Goal: Transaction & Acquisition: Subscribe to service/newsletter

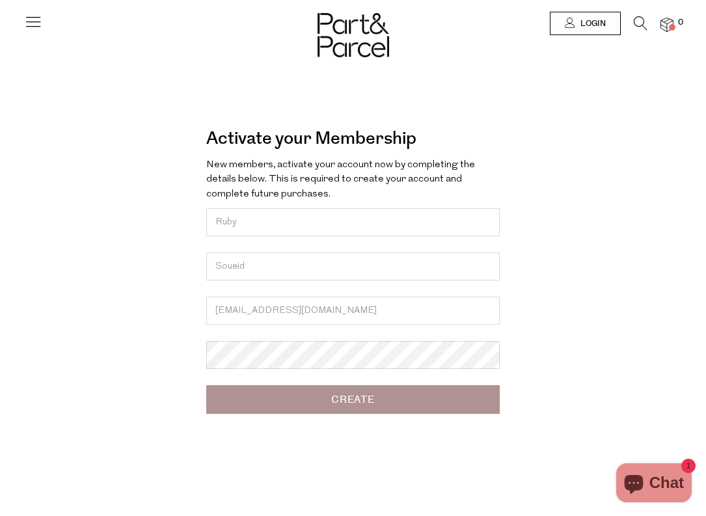
type input "[EMAIL_ADDRESS][DOMAIN_NAME]"
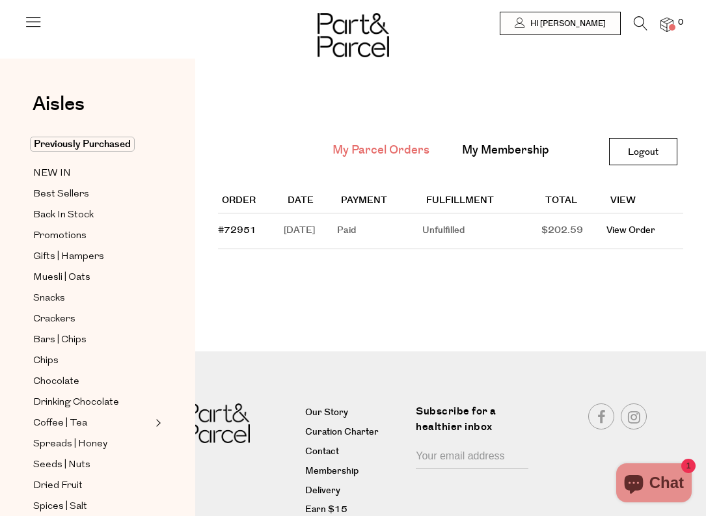
click at [427, 254] on div "Order Date Payment Fulfillment Total View #72951 October 12, 2025 Paid Unfulfil…" at bounding box center [450, 217] width 465 height 96
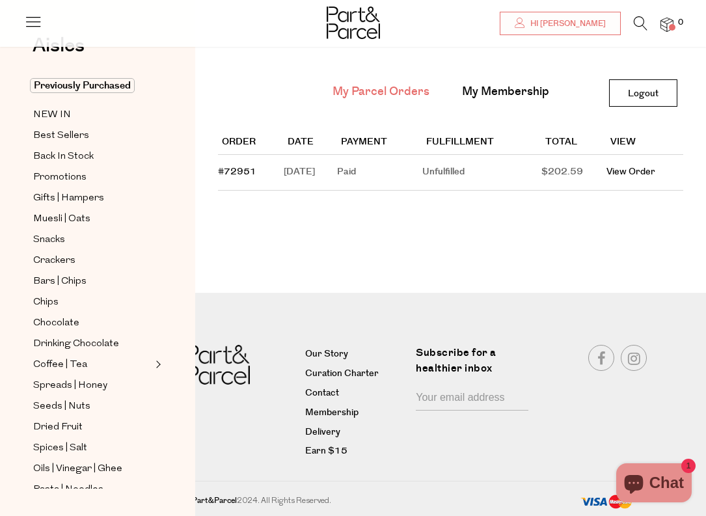
scroll to position [59, 0]
click at [586, 27] on span "Hi Ruby" at bounding box center [566, 23] width 79 height 11
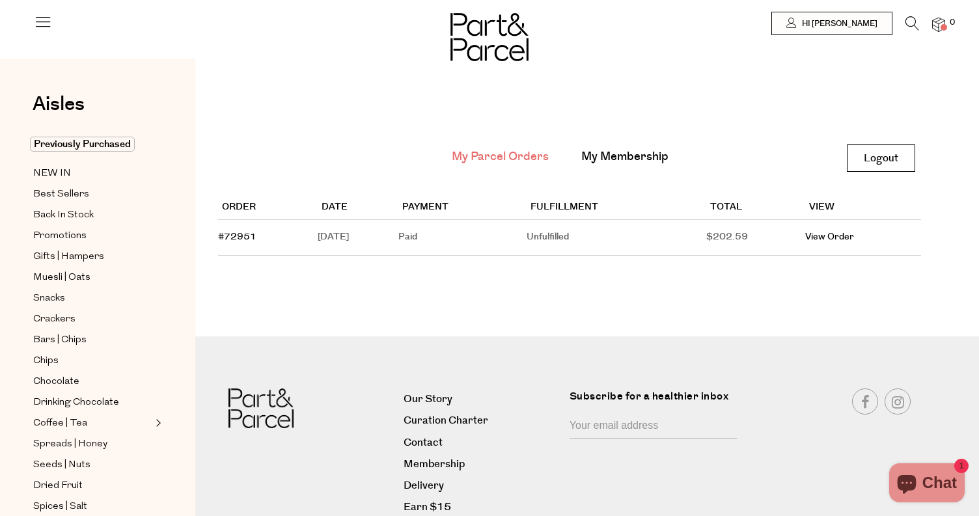
click at [705, 24] on img at bounding box center [938, 25] width 13 height 15
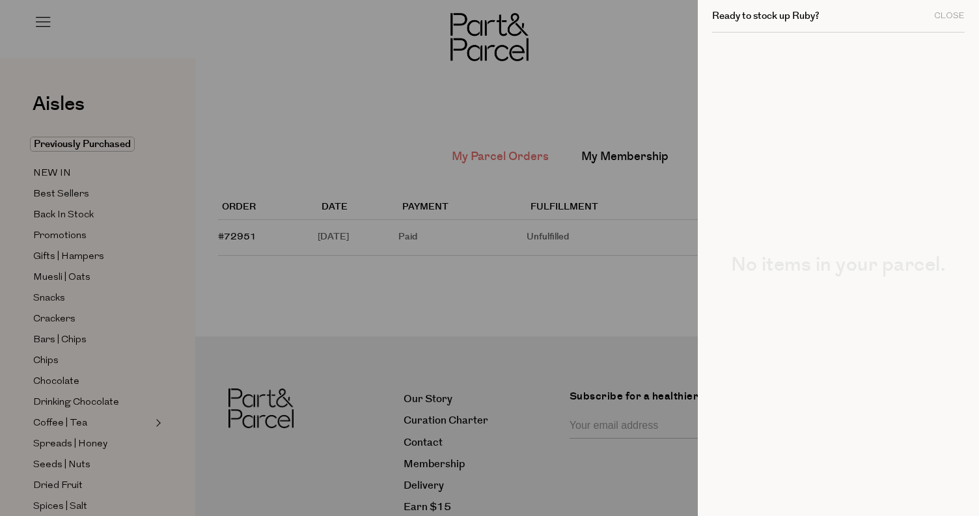
click at [583, 109] on div at bounding box center [489, 258] width 979 height 516
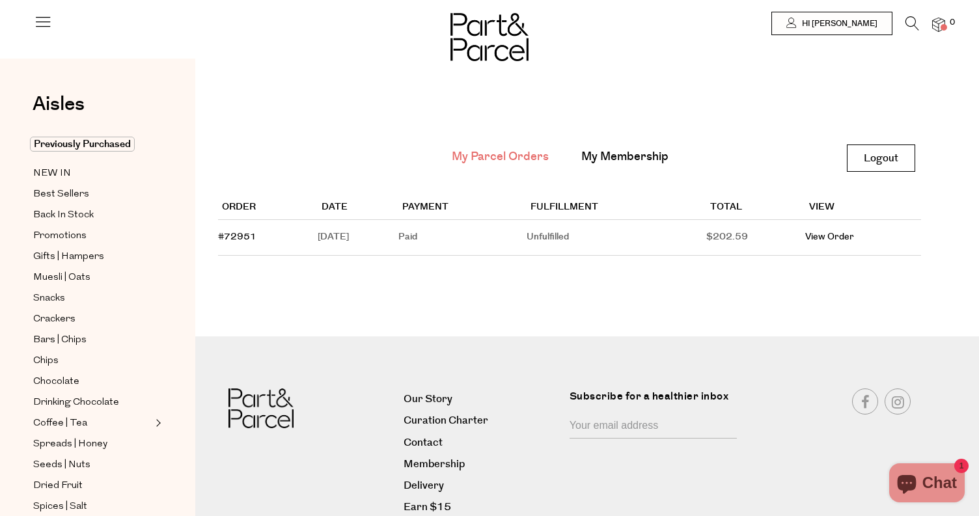
click at [33, 24] on div at bounding box center [489, 23] width 979 height 47
click at [39, 21] on icon at bounding box center [43, 21] width 18 height 18
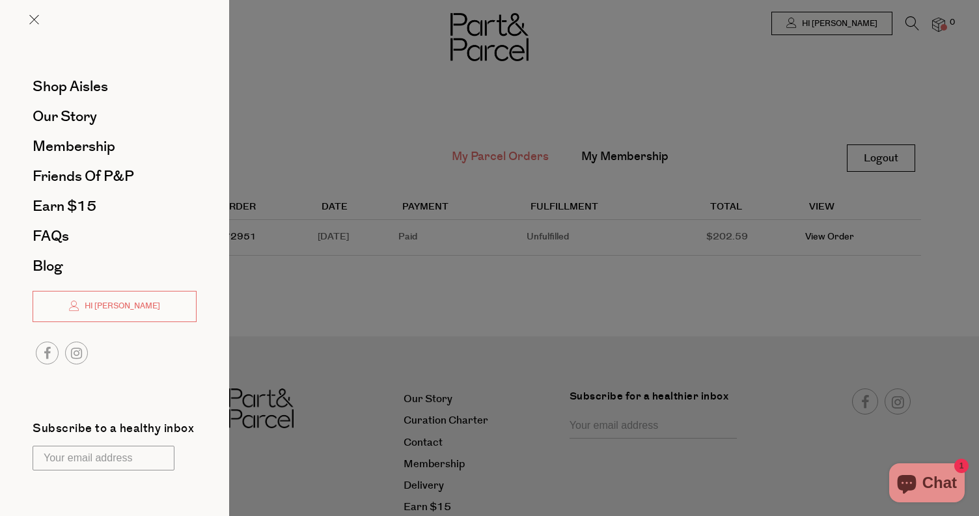
click at [474, 55] on div at bounding box center [489, 258] width 979 height 516
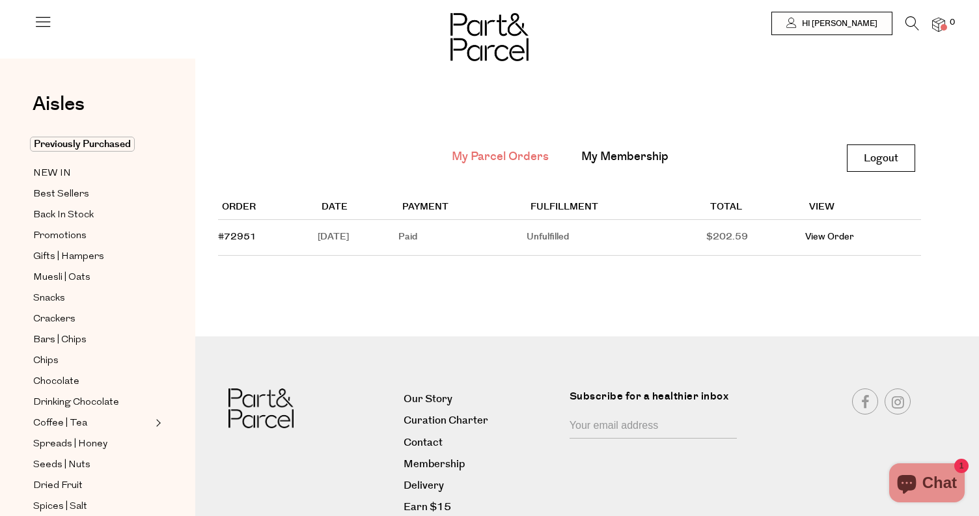
click at [621, 166] on li "My Membership" at bounding box center [625, 157] width 120 height 29
click at [621, 161] on link "My Membership" at bounding box center [624, 156] width 87 height 17
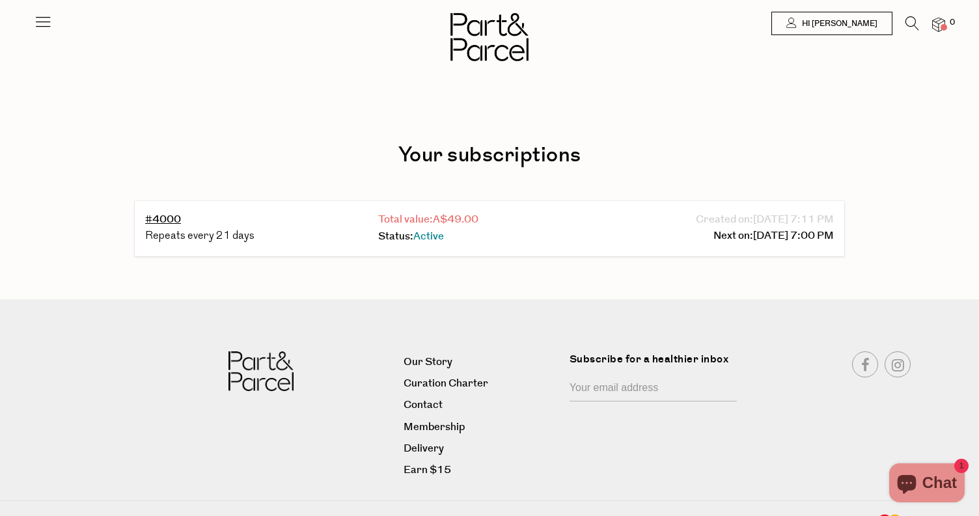
click at [438, 223] on span "A$49.00" at bounding box center [456, 219] width 46 height 15
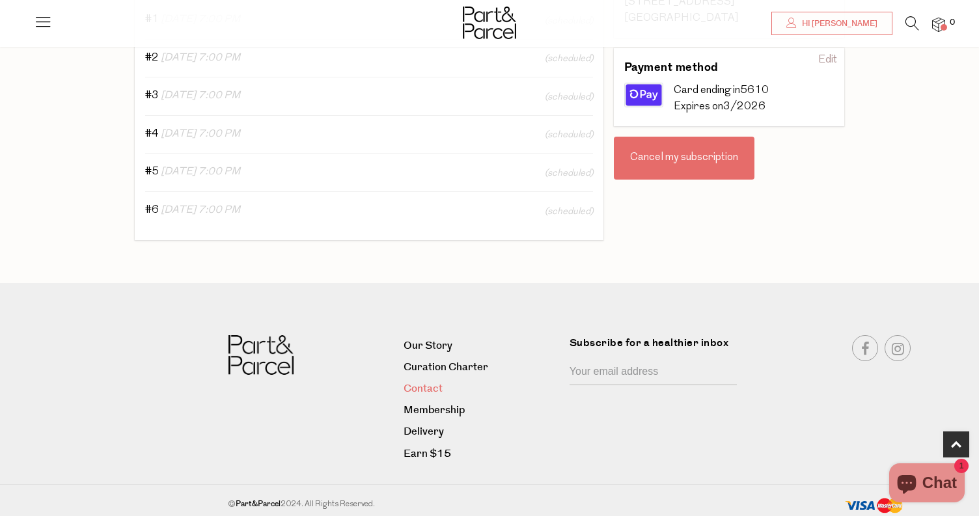
scroll to position [398, 0]
click at [424, 402] on link "Membership" at bounding box center [481, 411] width 156 height 18
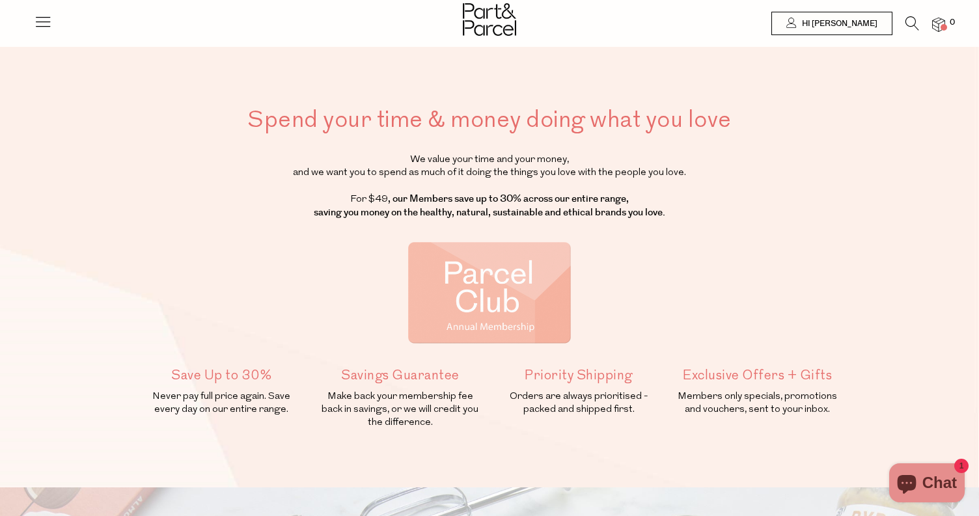
click at [414, 161] on p "We value your time and your money, and we want you to spend as much of it doing…" at bounding box center [489, 187] width 700 height 66
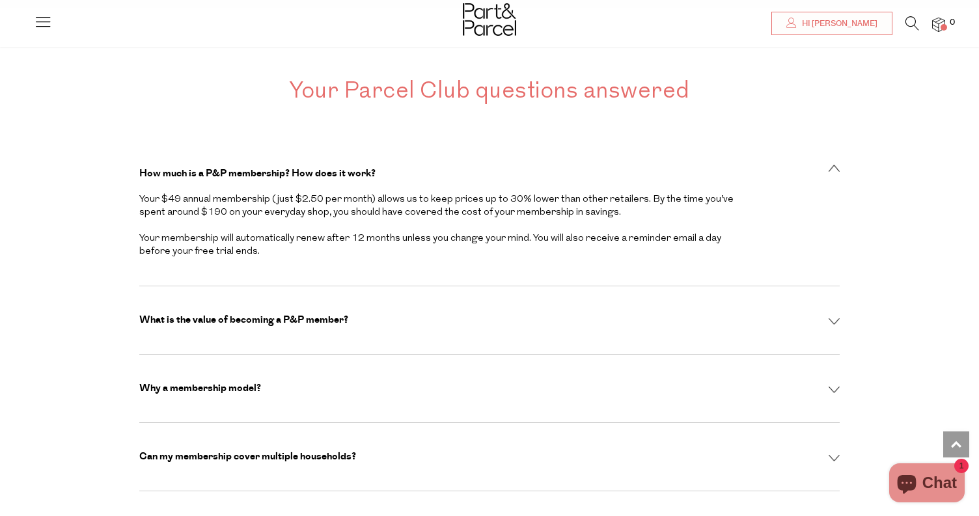
scroll to position [3502, 0]
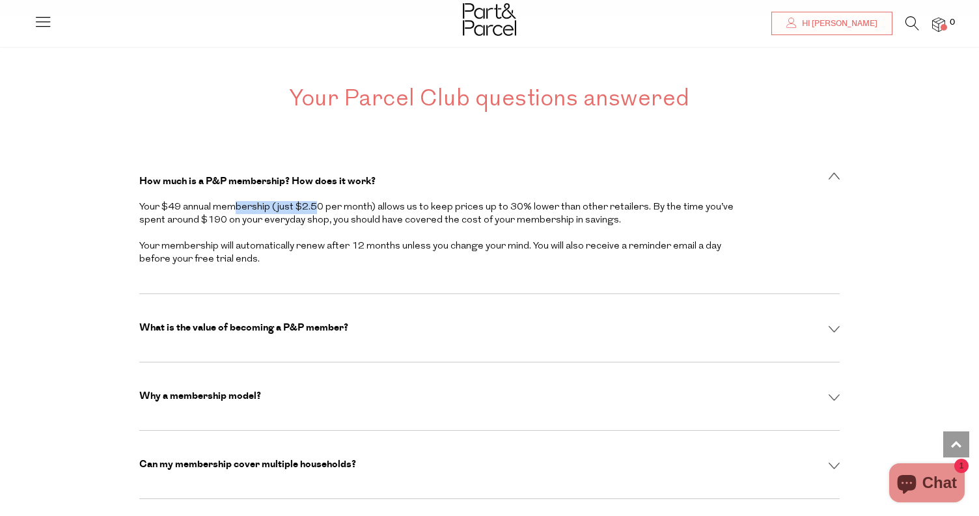
drag, startPoint x: 160, startPoint y: 137, endPoint x: 252, endPoint y: 138, distance: 92.4
click at [252, 201] on div "Your $49 annual membership (just $2.50 per month) allows us to keep prices up t…" at bounding box center [438, 233] width 598 height 65
drag, startPoint x: 286, startPoint y: 138, endPoint x: 382, endPoint y: 146, distance: 96.0
click at [383, 201] on div "Your $49 annual membership (just $2.50 per month) allows us to keep prices up t…" at bounding box center [438, 233] width 598 height 65
click at [757, 148] on div "How much is a P&P membership? How does it work? Your $49 annual membership (jus…" at bounding box center [489, 221] width 700 height 146
